Goal: Information Seeking & Learning: Learn about a topic

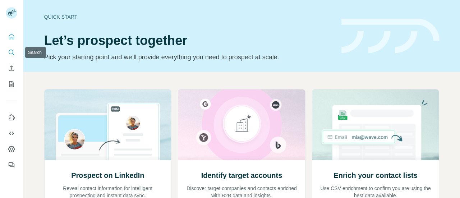
click at [7, 51] on button "Search" at bounding box center [11, 52] width 11 height 13
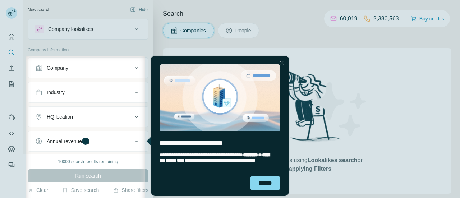
click at [282, 63] on div at bounding box center [281, 63] width 9 height 9
click at [247, 31] on span "People" at bounding box center [243, 30] width 17 height 7
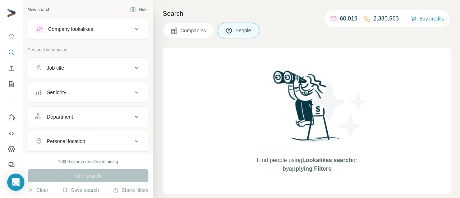
click at [247, 31] on span "People" at bounding box center [243, 30] width 17 height 7
click at [93, 161] on div "10000 search results remaining" at bounding box center [88, 161] width 60 height 6
click at [12, 54] on icon "Search" at bounding box center [11, 52] width 7 height 7
click at [115, 29] on div "Company lookalikes" at bounding box center [83, 29] width 97 height 9
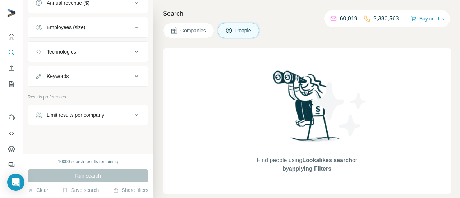
scroll to position [307, 0]
click at [115, 111] on div "Limit results per company" at bounding box center [83, 114] width 97 height 7
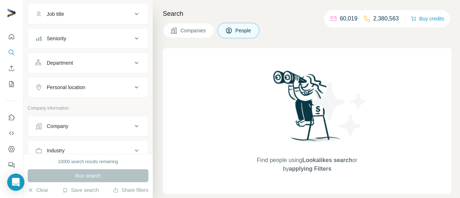
scroll to position [0, 0]
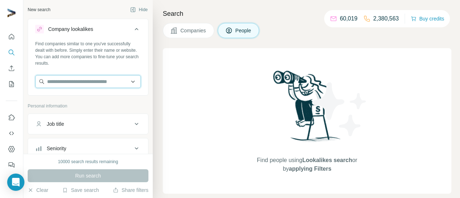
click at [92, 84] on input "text" at bounding box center [88, 81] width 106 height 13
paste input "**********"
click at [84, 83] on input "text" at bounding box center [88, 81] width 106 height 13
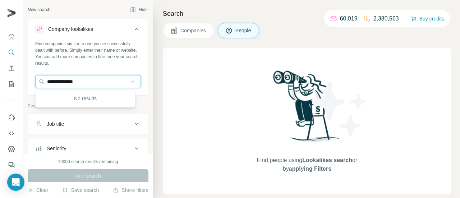
drag, startPoint x: 96, startPoint y: 85, endPoint x: 0, endPoint y: 78, distance: 96.2
click at [0, 78] on div "**********" at bounding box center [230, 99] width 460 height 198
paste input "**********"
drag, startPoint x: 93, startPoint y: 84, endPoint x: 32, endPoint y: 78, distance: 60.7
click at [32, 78] on div "**********" at bounding box center [88, 67] width 120 height 53
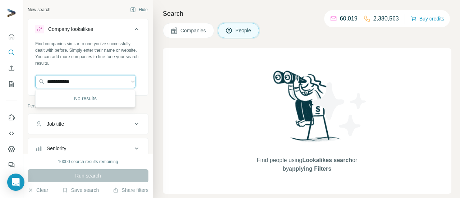
type input "**********"
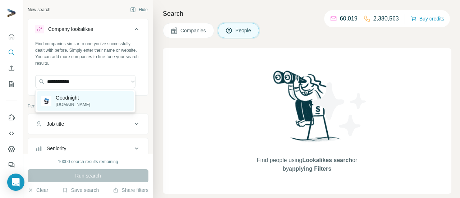
click at [58, 92] on div "Goodnight goodnight.io" at bounding box center [85, 100] width 97 height 19
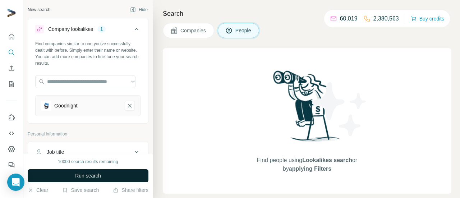
click at [109, 171] on button "Run search" at bounding box center [88, 175] width 121 height 13
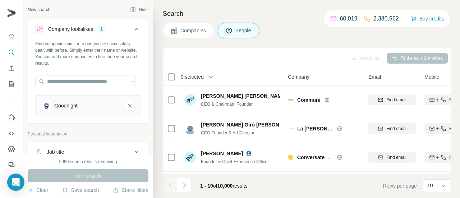
click at [189, 29] on span "Companies" at bounding box center [193, 30] width 26 height 7
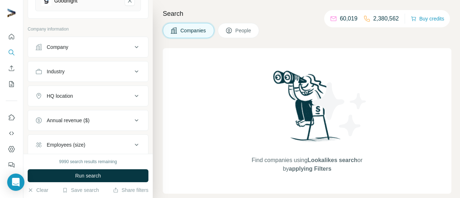
scroll to position [175, 0]
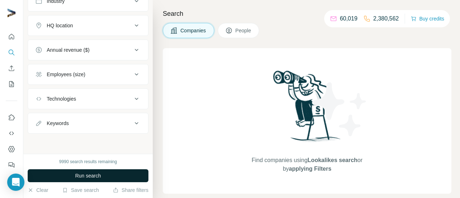
click at [91, 175] on span "Run search" at bounding box center [88, 175] width 26 height 7
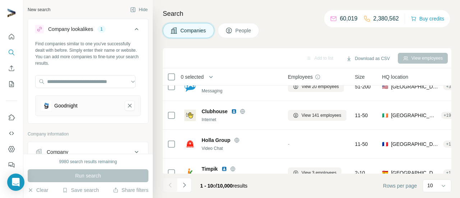
scroll to position [0, 0]
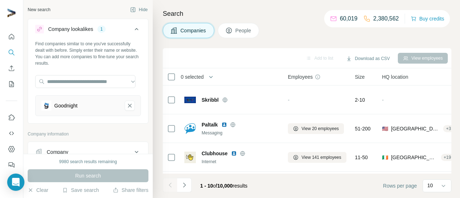
click at [88, 106] on div "Goodnight" at bounding box center [80, 106] width 78 height 10
click at [384, 76] on th "HQ location" at bounding box center [417, 76] width 80 height 17
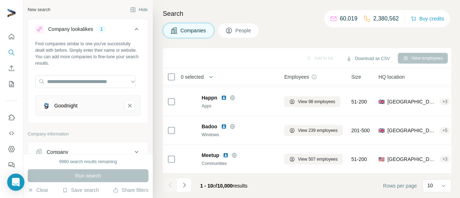
scroll to position [203, 5]
